Goal: Information Seeking & Learning: Learn about a topic

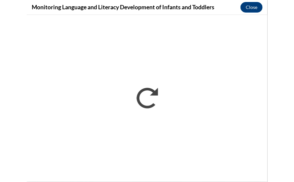
scroll to position [1055, 0]
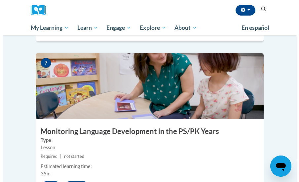
scroll to position [1263, 0]
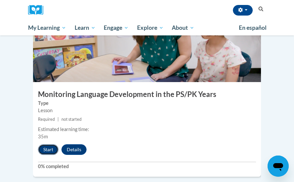
click at [49, 144] on button "Start" at bounding box center [48, 149] width 21 height 11
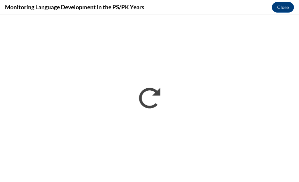
scroll to position [0, 0]
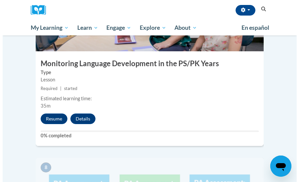
scroll to position [1294, 0]
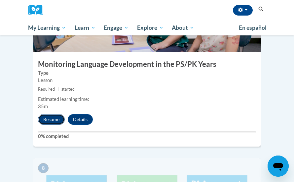
click at [48, 114] on button "Resume" at bounding box center [51, 119] width 27 height 11
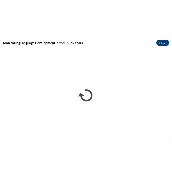
scroll to position [0, 0]
